Goal: Transaction & Acquisition: Book appointment/travel/reservation

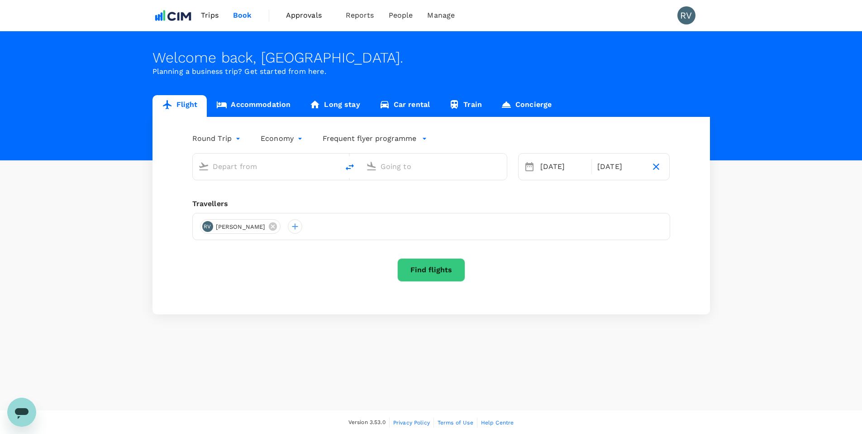
type input "Sydney Kingsford Smith Airport (SYD)"
type input "O'Hare Intl (ORD)"
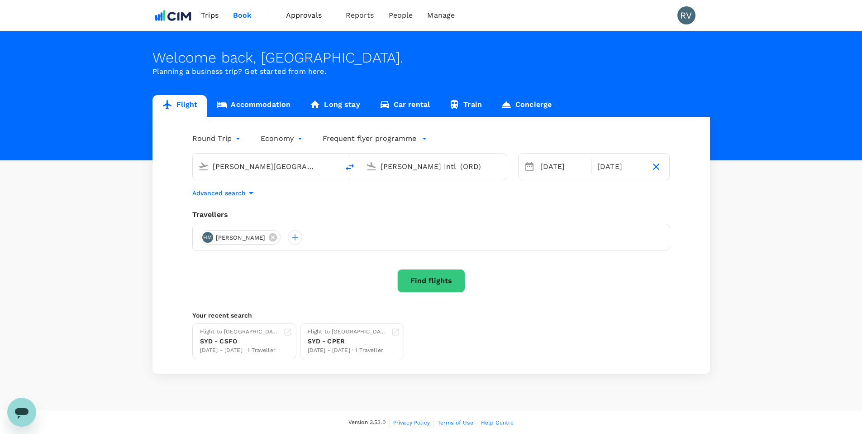
click at [293, 166] on input "Sydney Kingsford Smith Airport (SYD)" at bounding box center [266, 166] width 107 height 14
click at [267, 101] on link "Accommodation" at bounding box center [253, 106] width 93 height 22
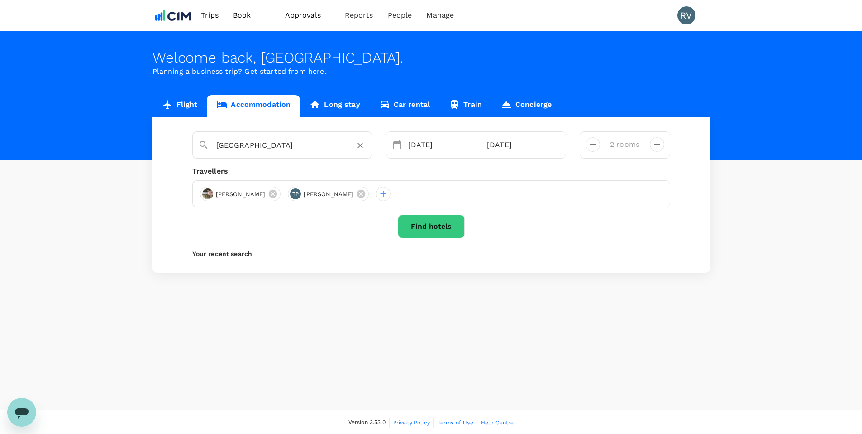
click at [257, 146] on input "Perth" at bounding box center [278, 145] width 125 height 14
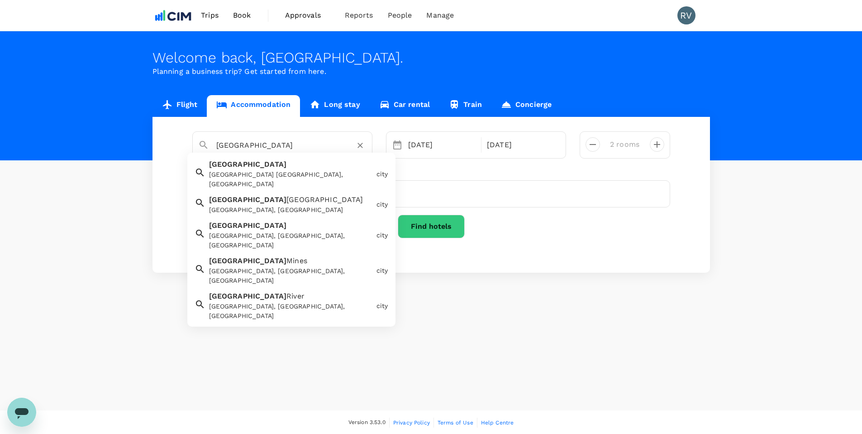
click at [252, 170] on div "Sydney NSW, Australia" at bounding box center [291, 179] width 164 height 19
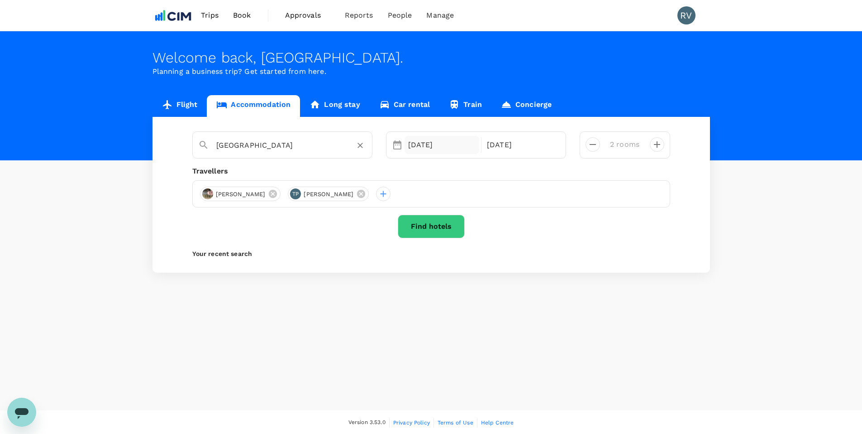
type input "[GEOGRAPHIC_DATA]"
click at [416, 143] on div "13 Oct" at bounding box center [442, 145] width 75 height 18
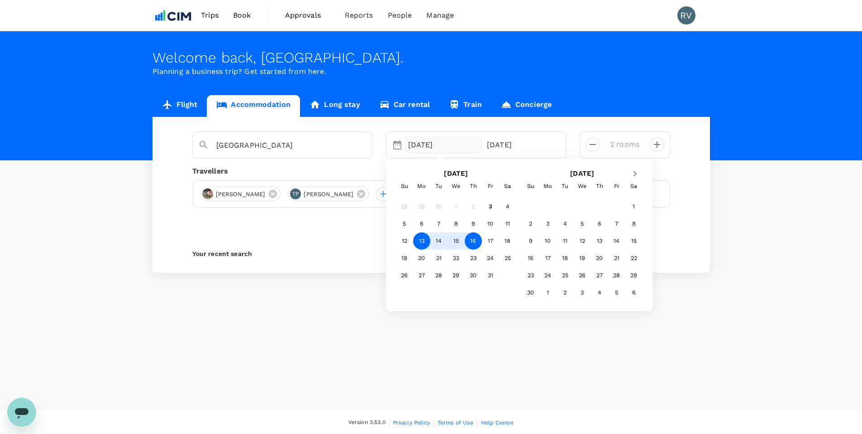
click at [636, 176] on button "Next Month" at bounding box center [636, 174] width 14 height 14
click at [579, 223] on div "10" at bounding box center [582, 223] width 17 height 17
click at [489, 217] on div "12" at bounding box center [490, 223] width 17 height 17
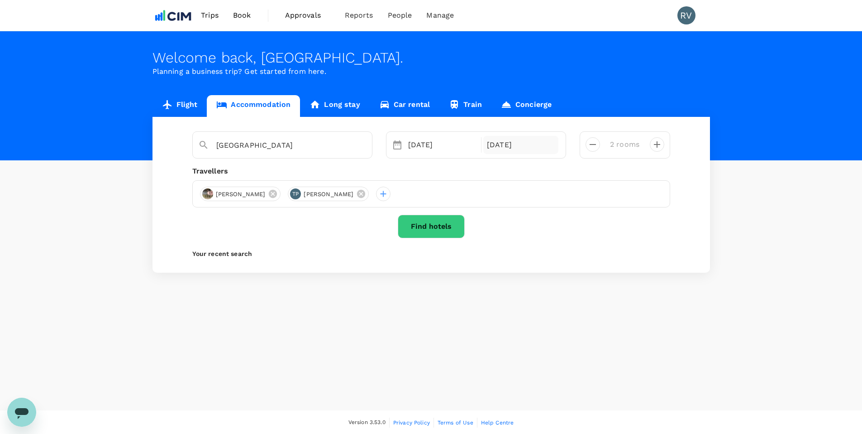
click at [502, 145] on div "12 Dec" at bounding box center [520, 145] width 75 height 18
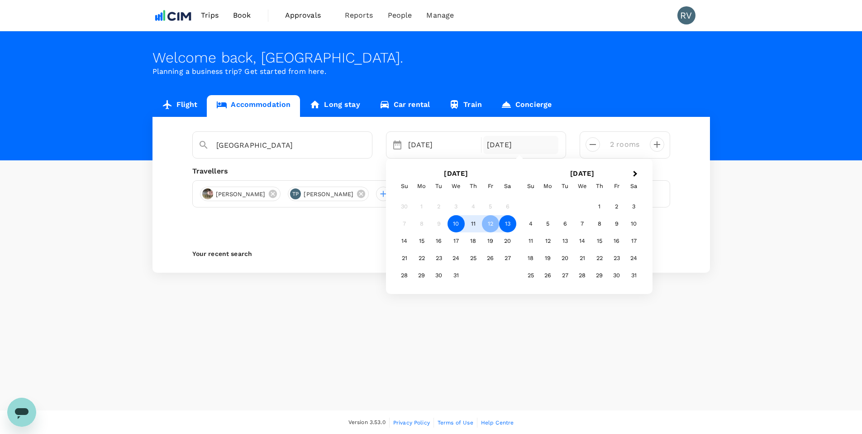
click at [505, 224] on div "13" at bounding box center [507, 223] width 17 height 17
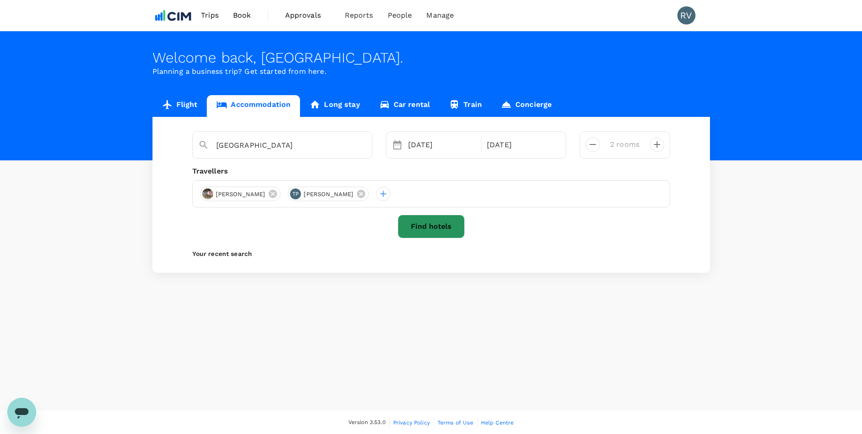
click at [439, 230] on button "Find hotels" at bounding box center [431, 227] width 67 height 24
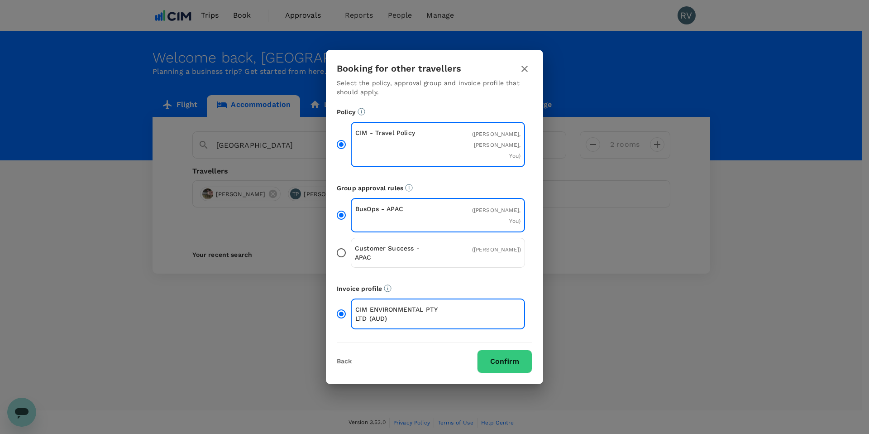
click at [339, 192] on p "Group approval rules" at bounding box center [435, 187] width 196 height 9
click at [348, 358] on button "Back" at bounding box center [344, 361] width 15 height 7
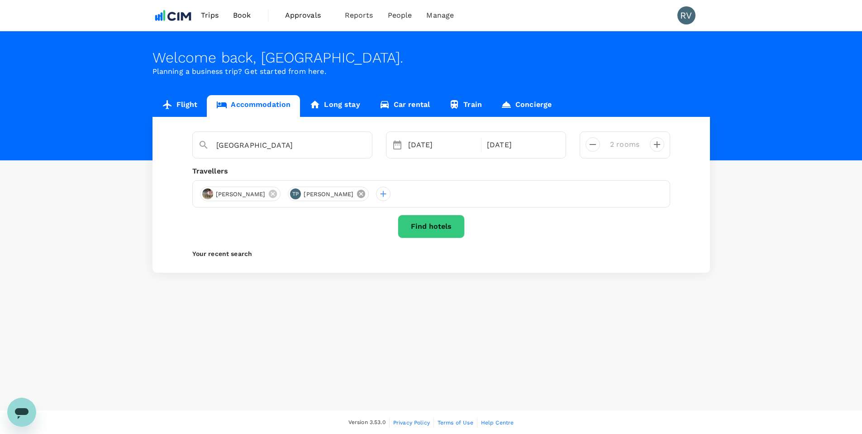
click at [356, 193] on icon at bounding box center [361, 194] width 10 height 10
click at [268, 195] on icon at bounding box center [273, 194] width 10 height 10
click at [270, 194] on div at bounding box center [431, 193] width 478 height 27
click at [203, 194] on div at bounding box center [207, 193] width 14 height 14
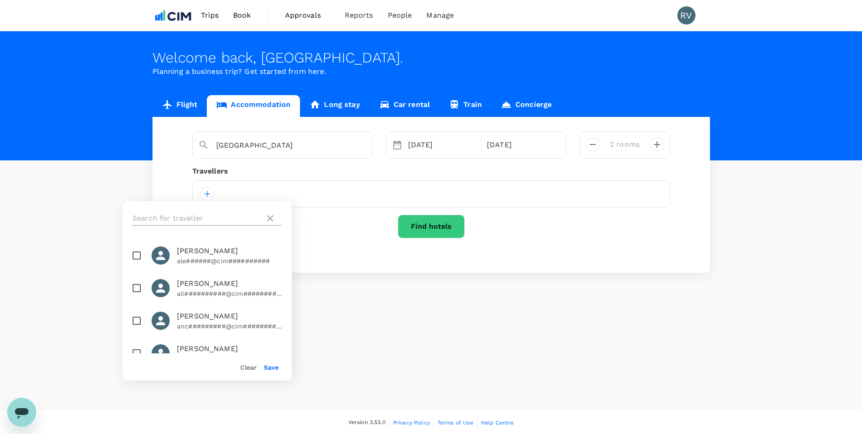
click at [210, 224] on input "text" at bounding box center [197, 218] width 129 height 14
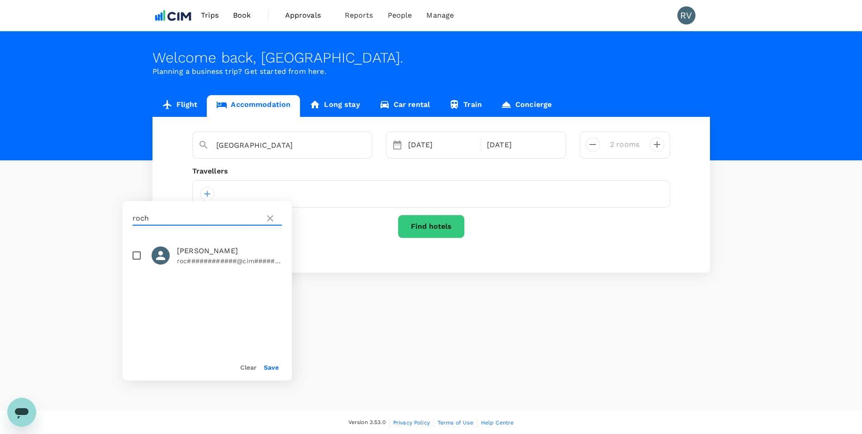
type input "roch"
click at [134, 257] on input "checkbox" at bounding box center [136, 255] width 19 height 19
checkbox input "true"
click at [272, 367] on button "Save" at bounding box center [271, 366] width 15 height 7
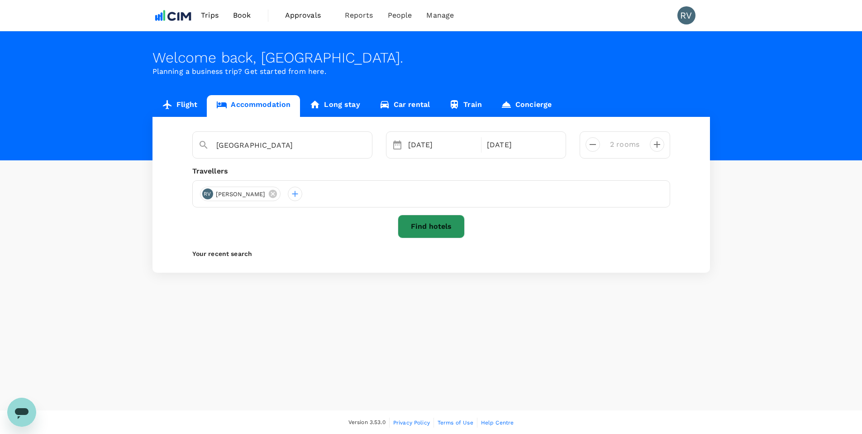
click at [435, 225] on button "Find hotels" at bounding box center [431, 227] width 67 height 24
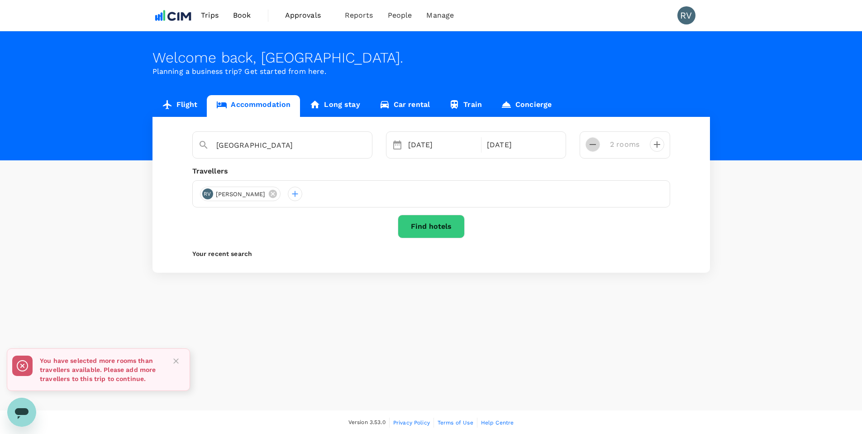
click at [595, 144] on icon "decrease" at bounding box center [592, 144] width 11 height 11
type input "1 room"
click at [417, 225] on button "Find hotels" at bounding box center [431, 227] width 67 height 24
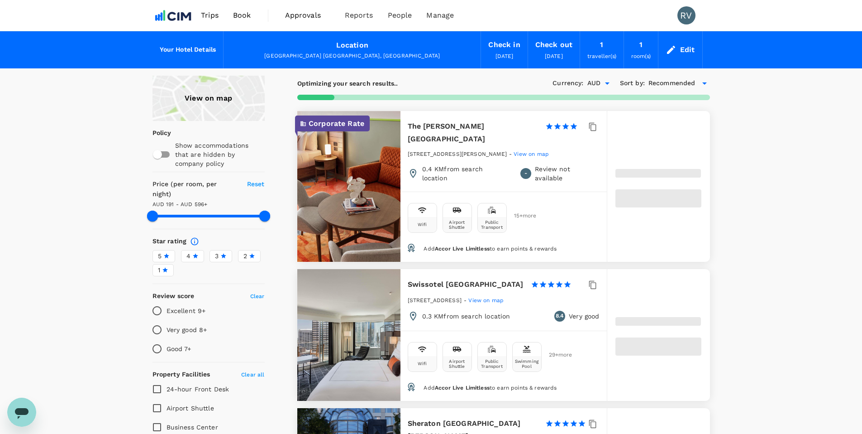
type input "596.14"
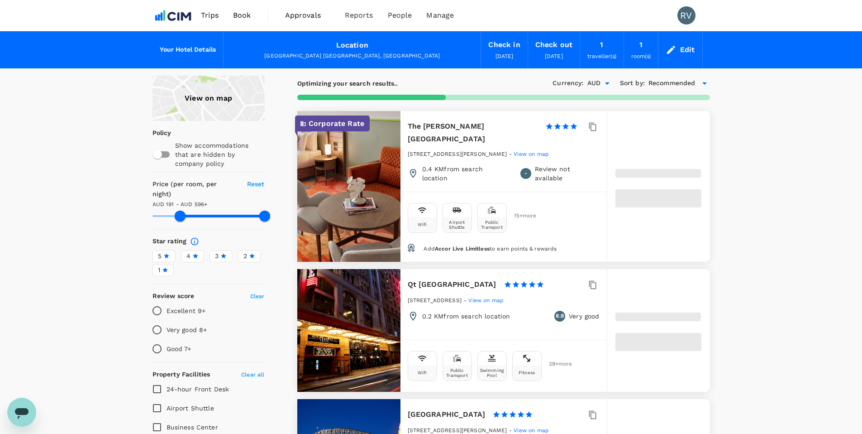
type input "191.03"
type input "596.03"
type input "57.03"
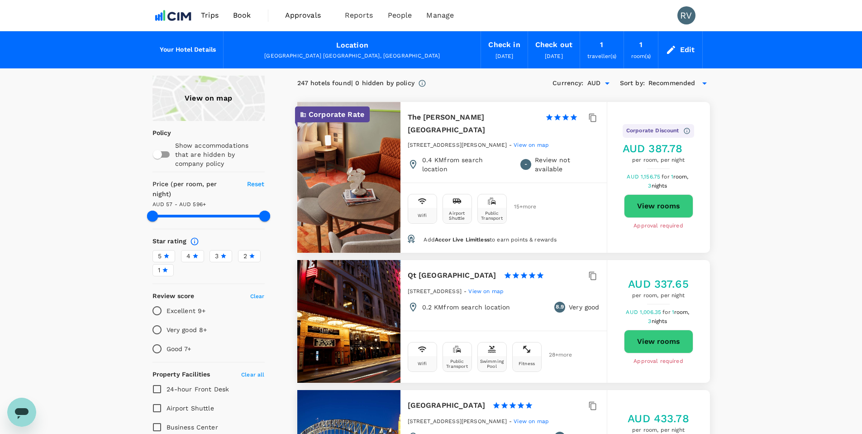
click at [199, 97] on div "View on map" at bounding box center [209, 98] width 112 height 45
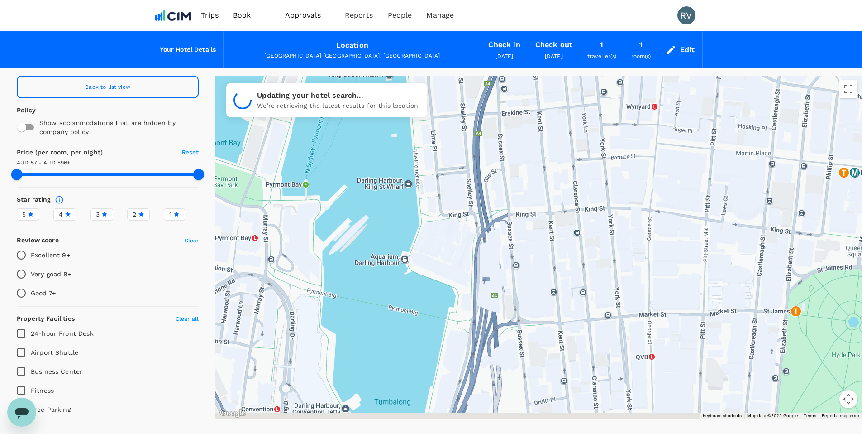
drag, startPoint x: 518, startPoint y: 296, endPoint x: 475, endPoint y: 253, distance: 60.5
click at [475, 253] on div at bounding box center [538, 247] width 647 height 343
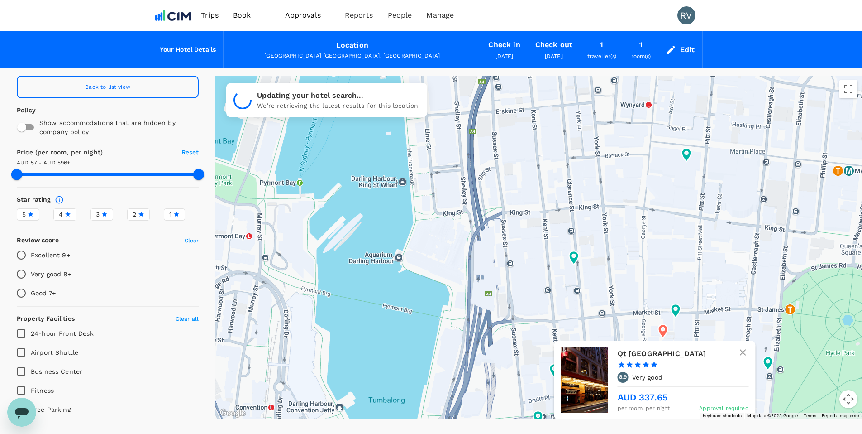
type input "596.03"
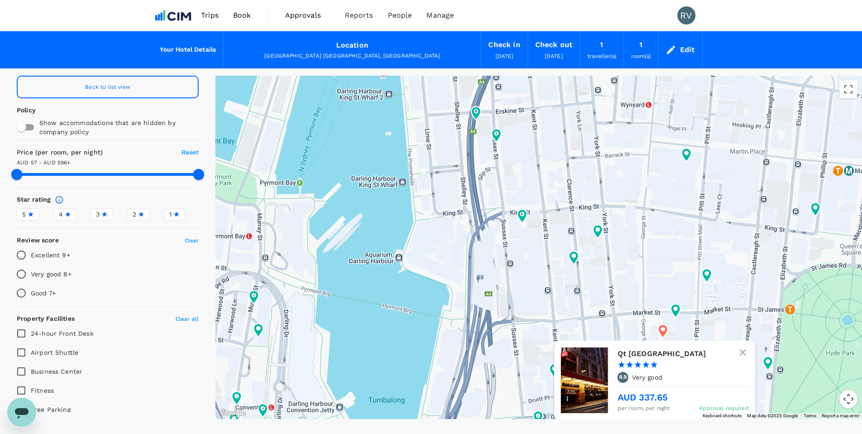
click at [664, 329] on icon at bounding box center [663, 331] width 16 height 16
click at [640, 352] on h6 "Qt [GEOGRAPHIC_DATA]" at bounding box center [679, 353] width 124 height 13
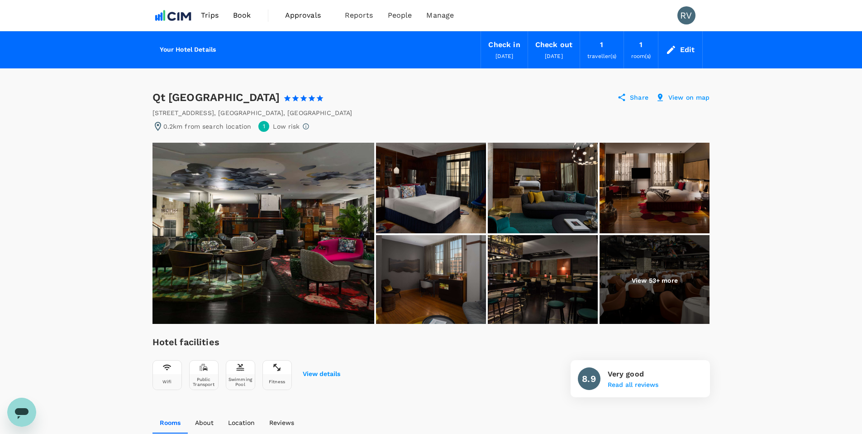
click at [264, 233] on img at bounding box center [264, 233] width 222 height 181
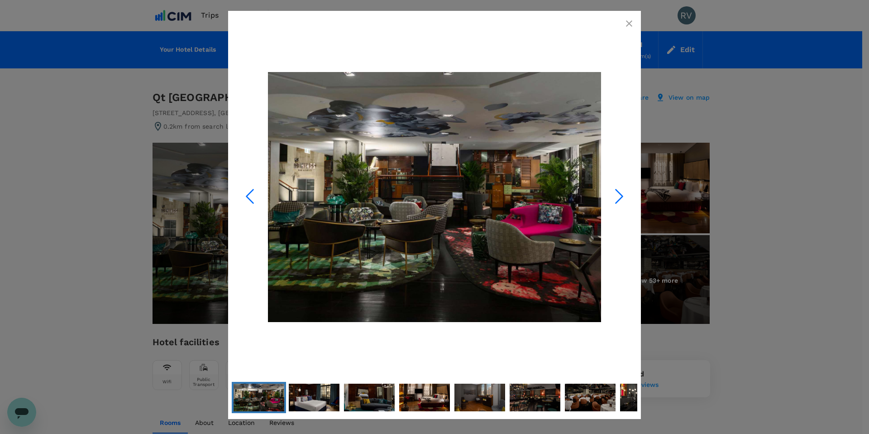
click at [618, 200] on polyline "Next Slide" at bounding box center [619, 197] width 7 height 14
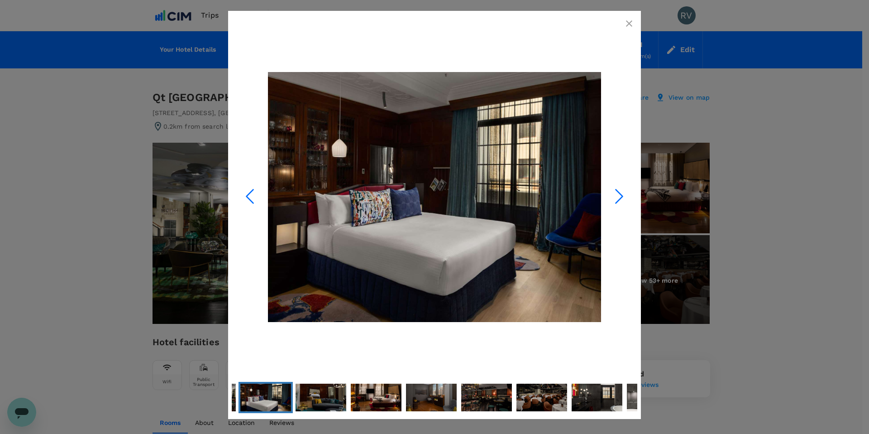
click at [618, 200] on polyline "Next Slide" at bounding box center [619, 197] width 7 height 14
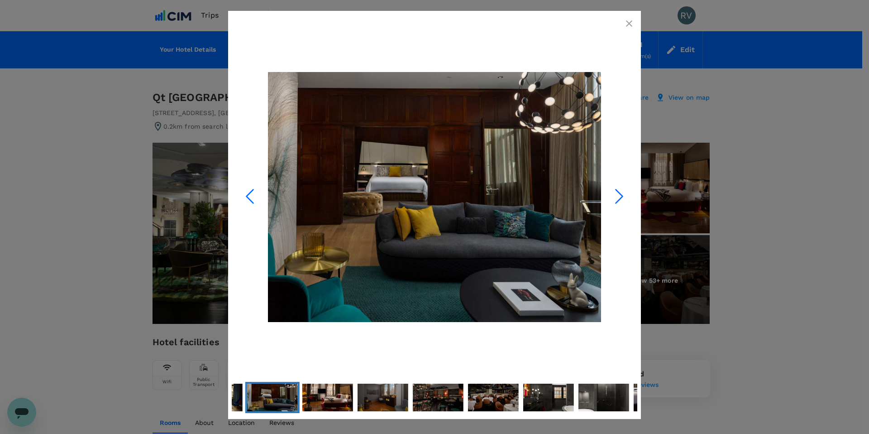
click at [618, 200] on polyline "Next Slide" at bounding box center [619, 197] width 7 height 14
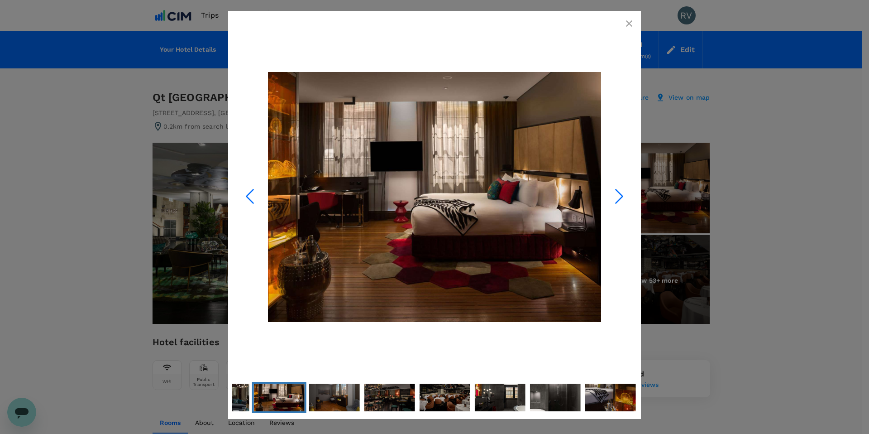
click at [618, 200] on polyline "Next Slide" at bounding box center [619, 197] width 7 height 14
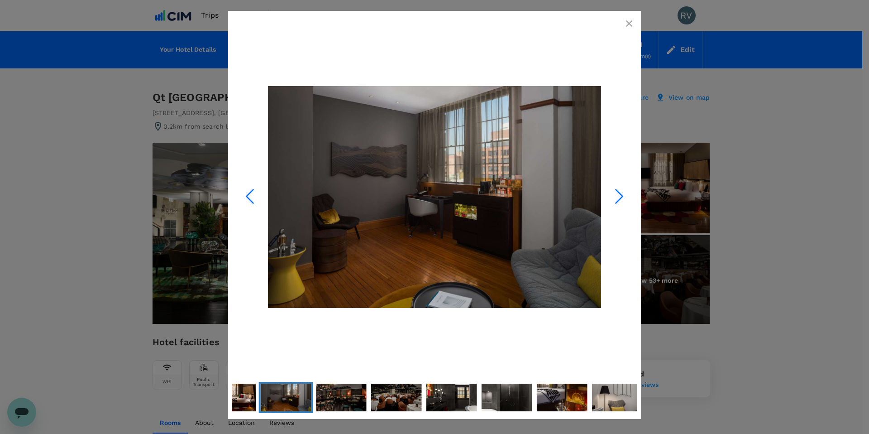
click at [618, 200] on polyline "Next Slide" at bounding box center [619, 197] width 7 height 14
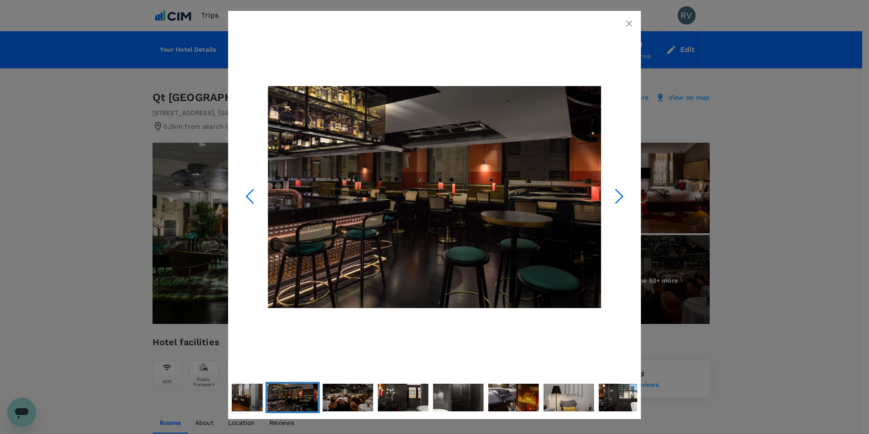
click at [618, 200] on polyline "Next Slide" at bounding box center [619, 197] width 7 height 14
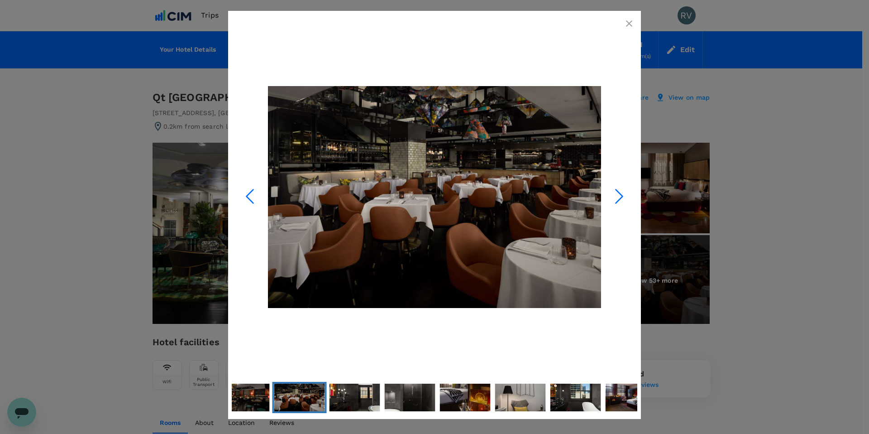
click at [618, 200] on polyline "Next Slide" at bounding box center [619, 197] width 7 height 14
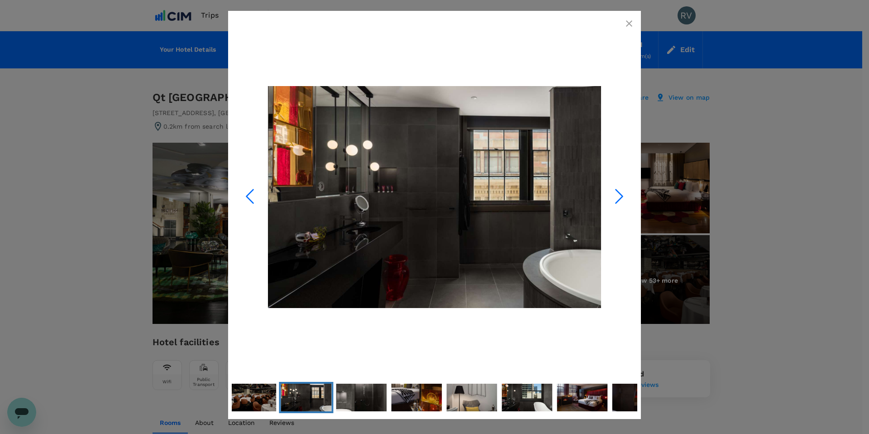
click at [618, 200] on polyline "Next Slide" at bounding box center [619, 197] width 7 height 14
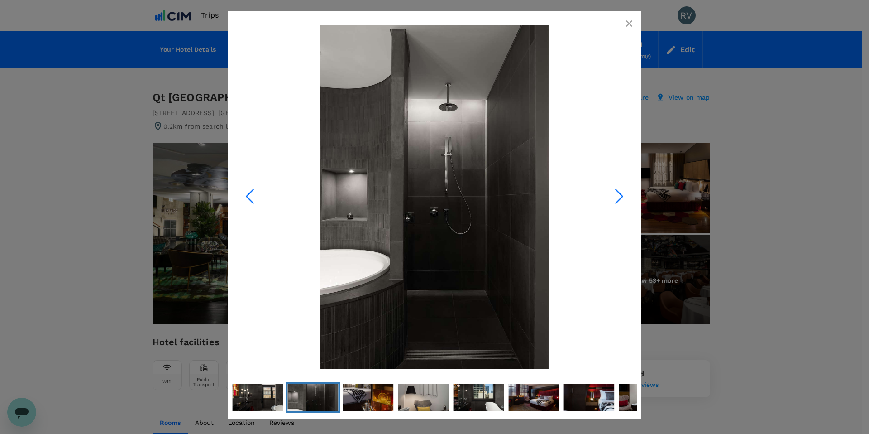
click at [618, 200] on polyline "Next Slide" at bounding box center [619, 197] width 7 height 14
